Goal: Book appointment/travel/reservation

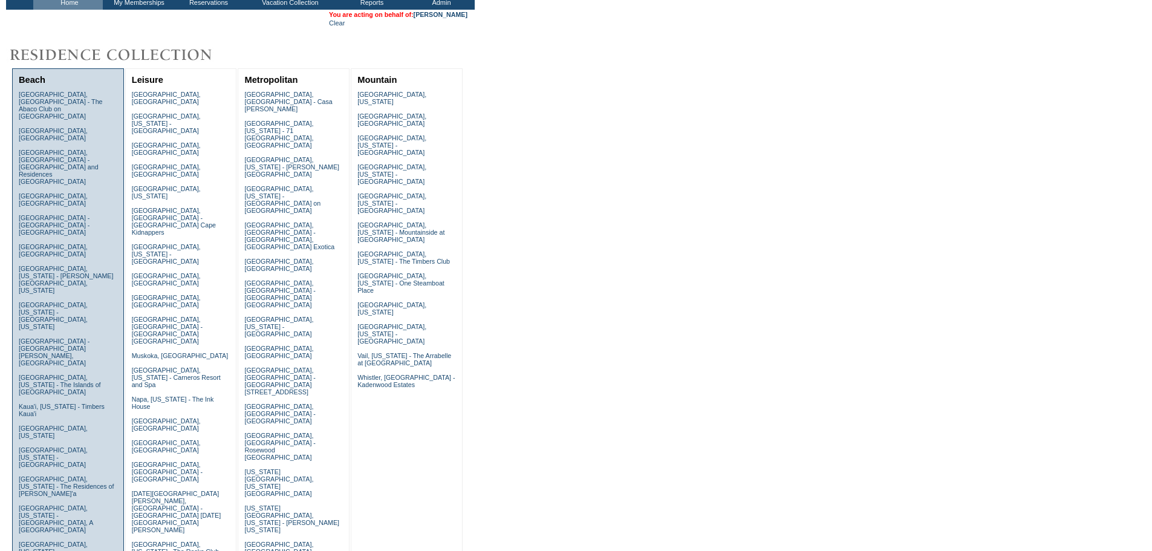
scroll to position [60, 0]
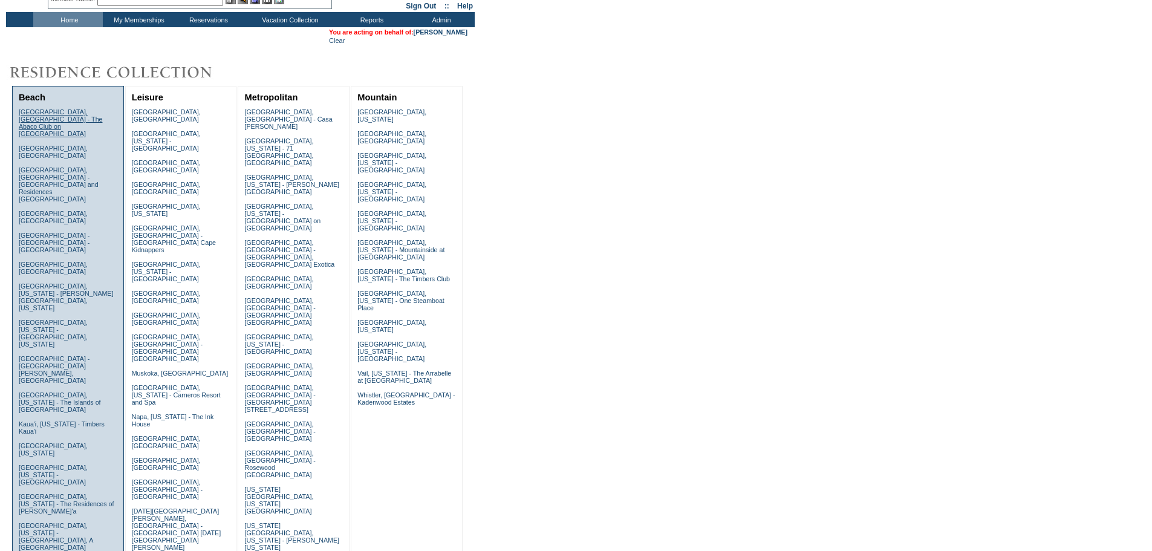
click at [59, 115] on link "Abaco, Bahamas - The Abaco Club on Winding Bay" at bounding box center [61, 122] width 84 height 29
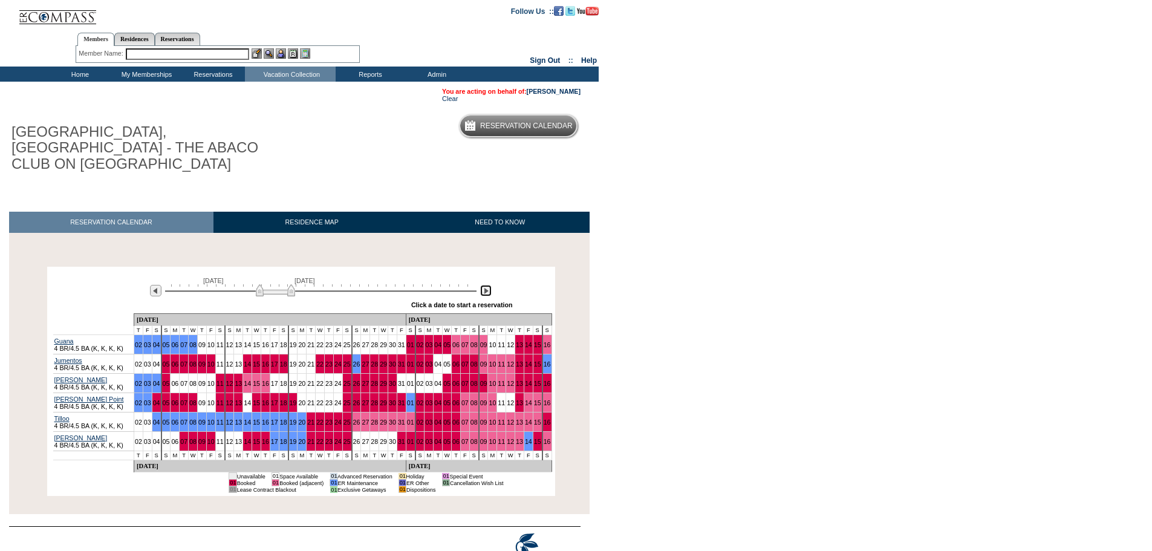
click at [487, 285] on img at bounding box center [485, 290] width 11 height 11
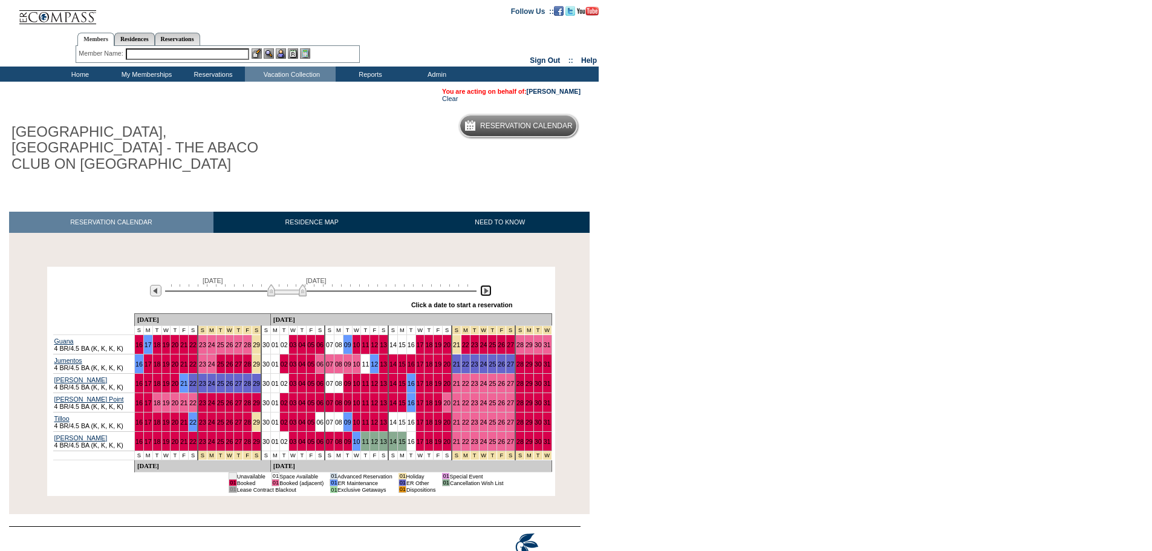
click at [487, 285] on img at bounding box center [485, 290] width 11 height 11
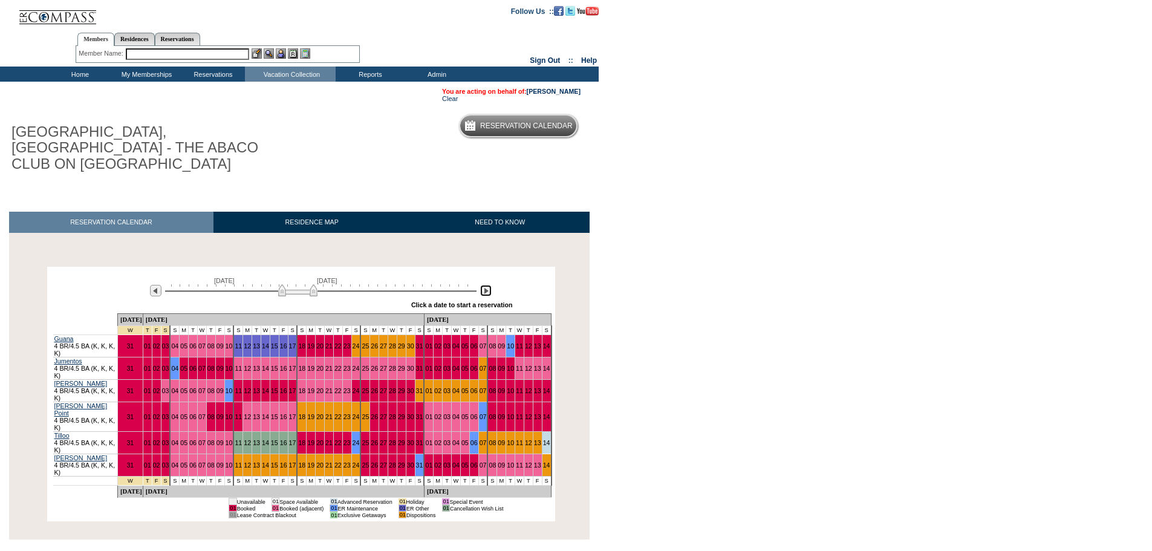
click at [487, 285] on img at bounding box center [485, 290] width 11 height 11
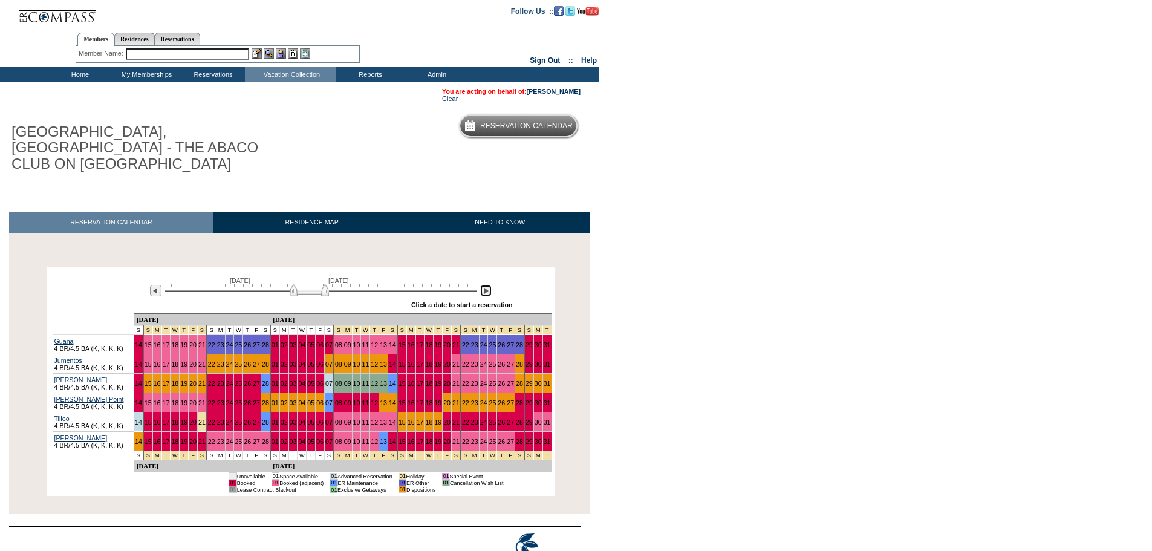
click at [487, 285] on img at bounding box center [485, 290] width 11 height 11
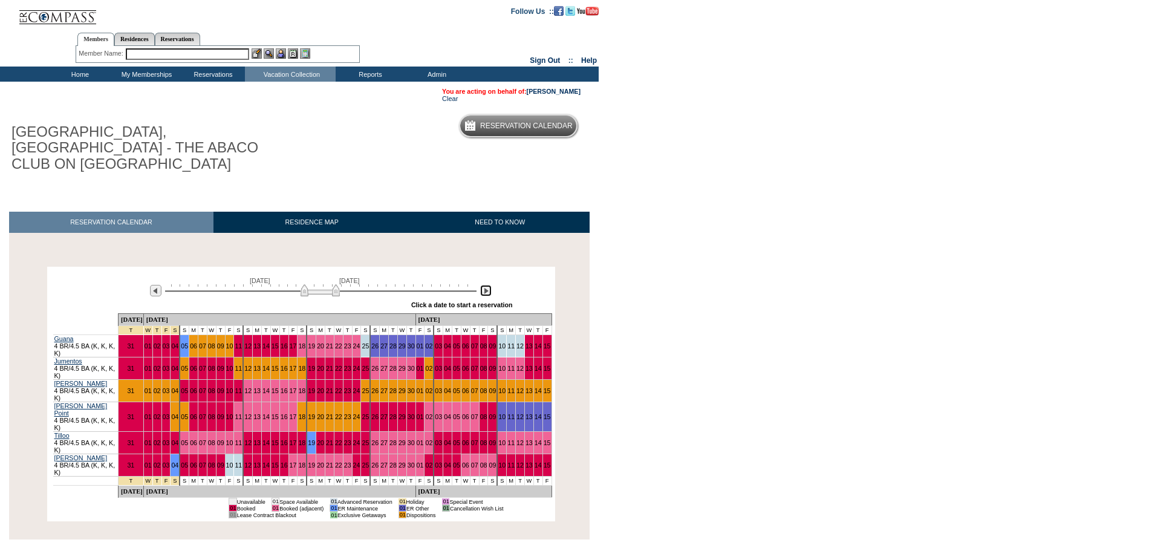
click at [487, 285] on img at bounding box center [485, 290] width 11 height 11
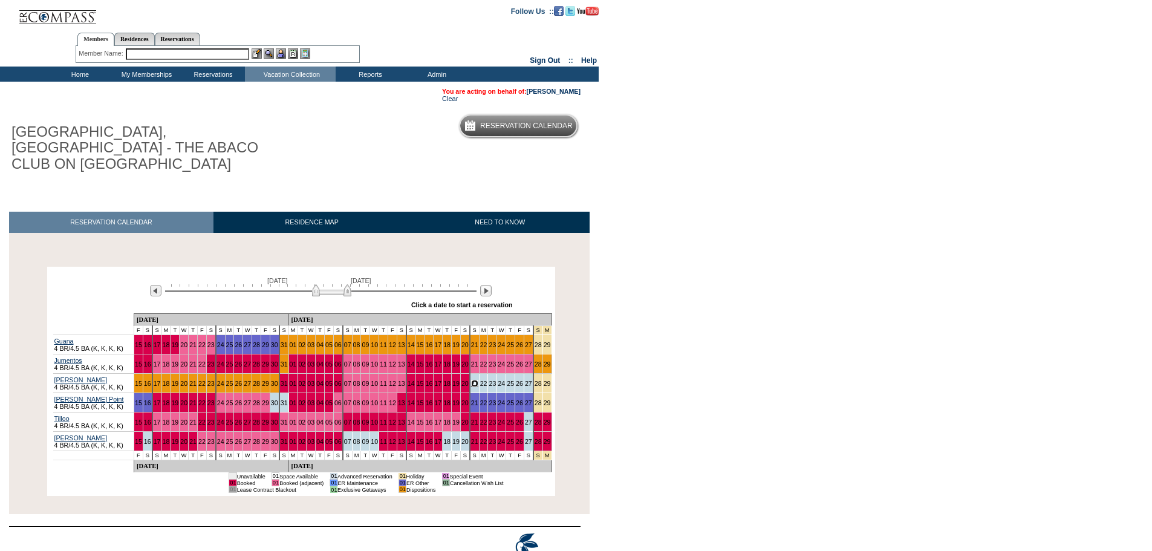
click at [471, 380] on link "21" at bounding box center [474, 383] width 7 height 7
